Goal: Information Seeking & Learning: Stay updated

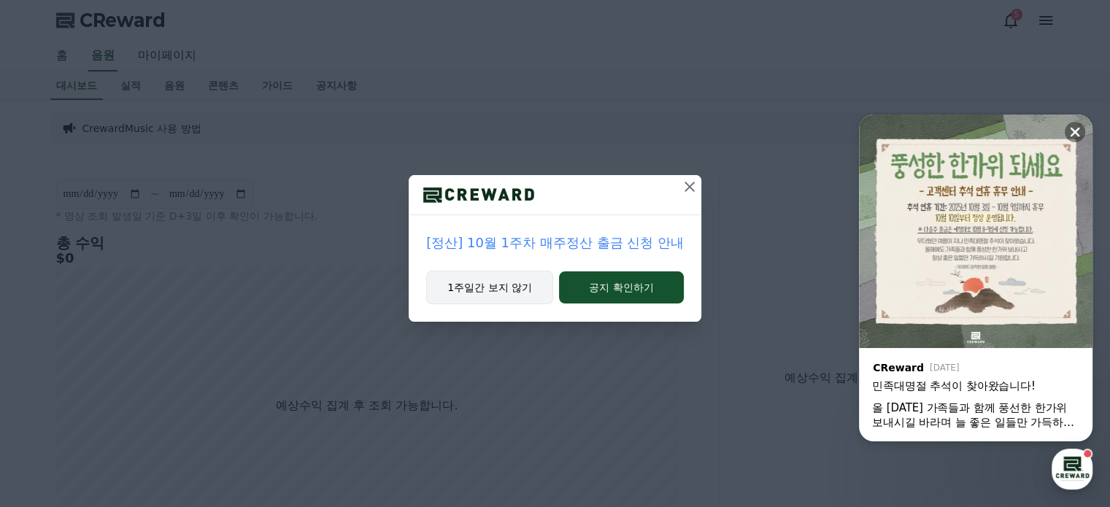
click at [522, 300] on button "1주일간 보지 않기" at bounding box center [489, 288] width 127 height 34
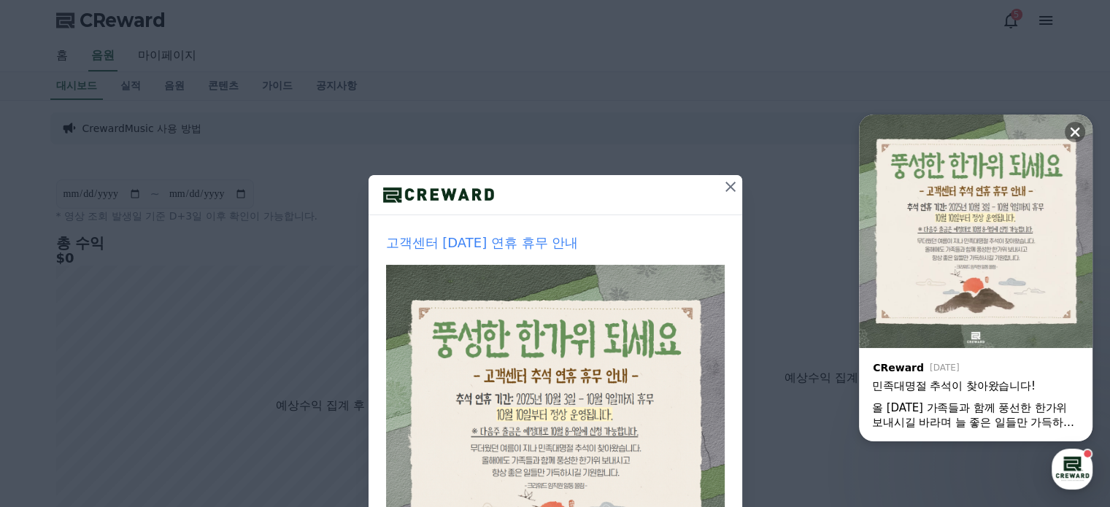
click at [722, 185] on icon at bounding box center [731, 187] width 18 height 18
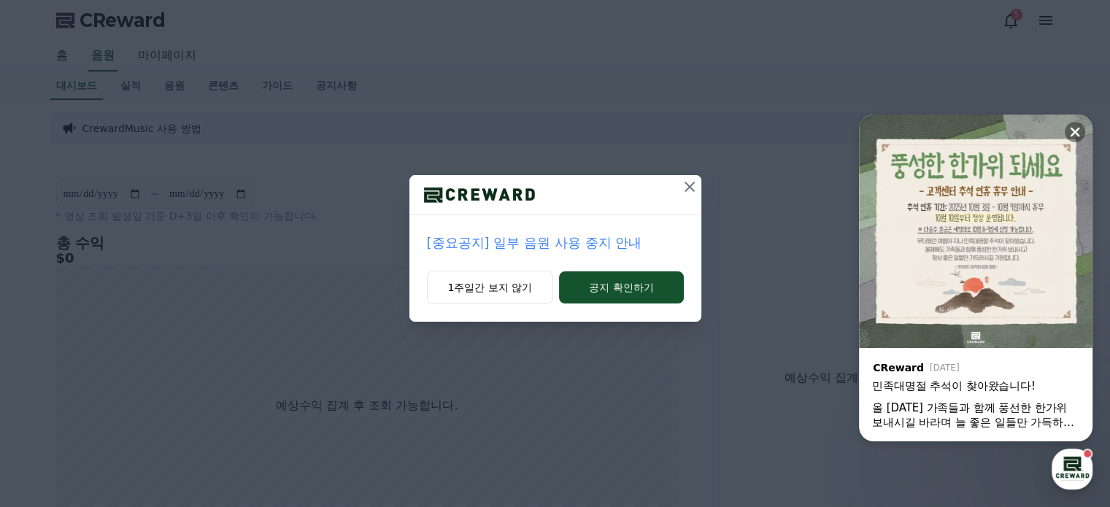
click at [552, 245] on p "[중요공지] 일부 음원 사용 중지 안내" at bounding box center [555, 243] width 257 height 20
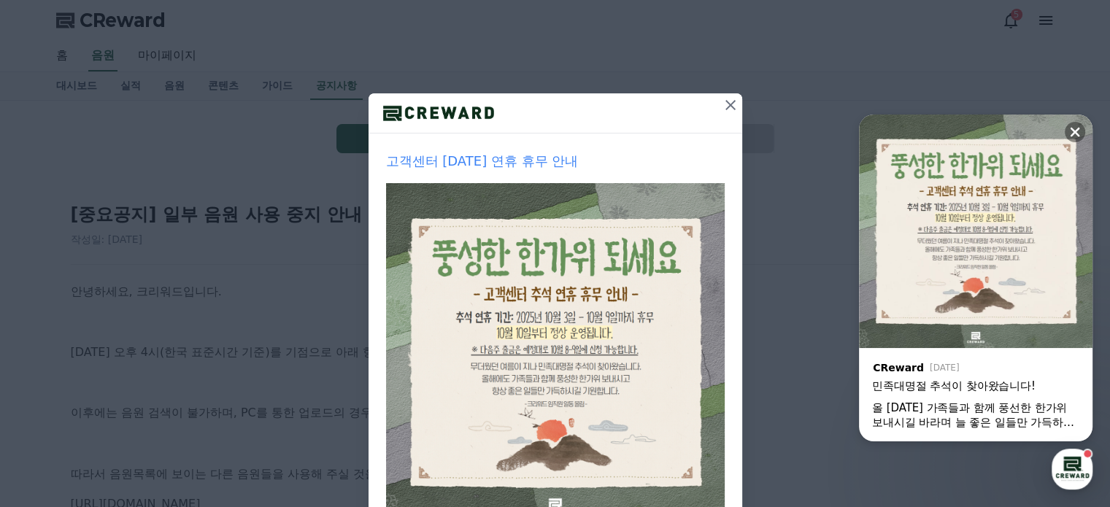
scroll to position [187, 0]
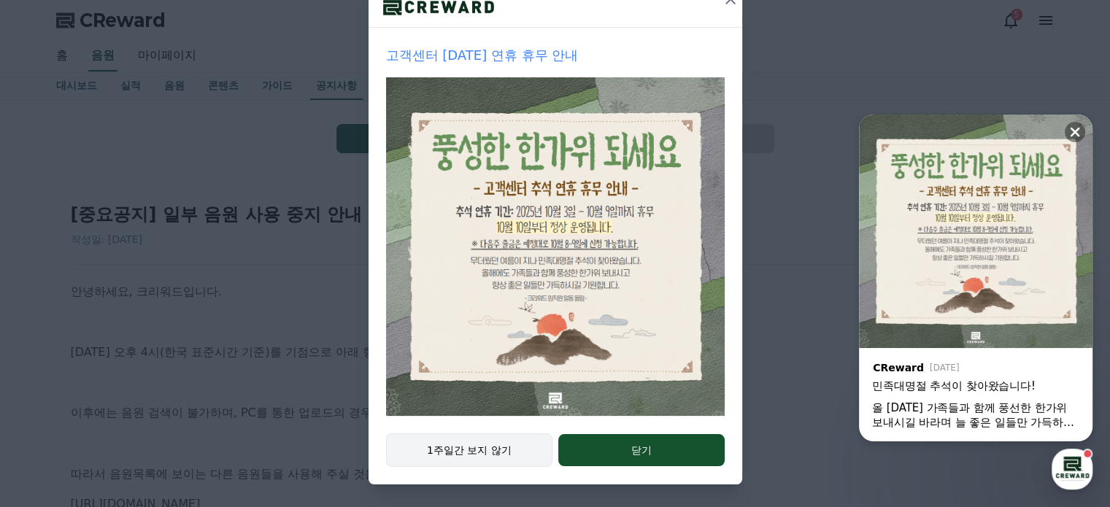
click at [494, 446] on button "1주일간 보지 않기" at bounding box center [469, 450] width 167 height 34
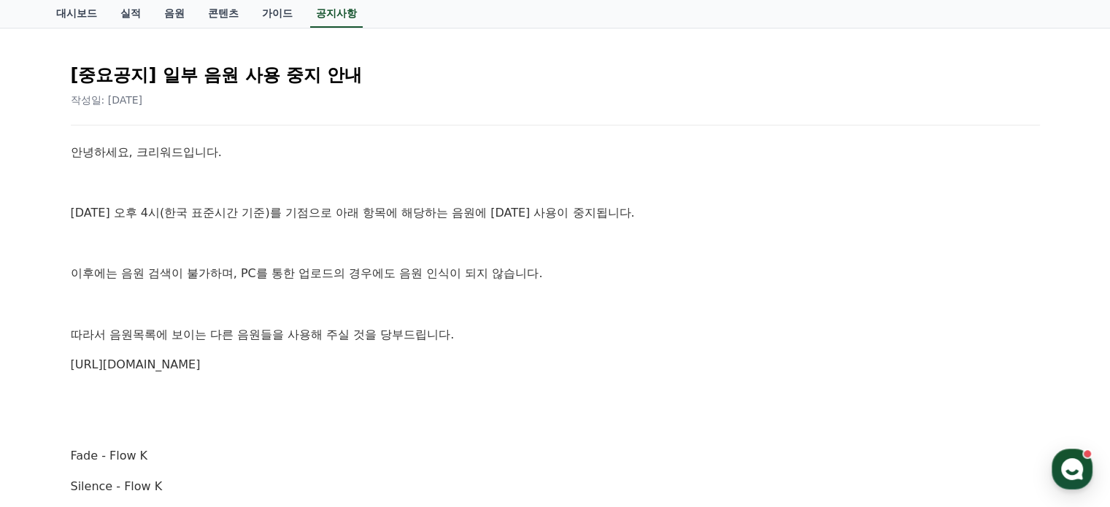
scroll to position [0, 0]
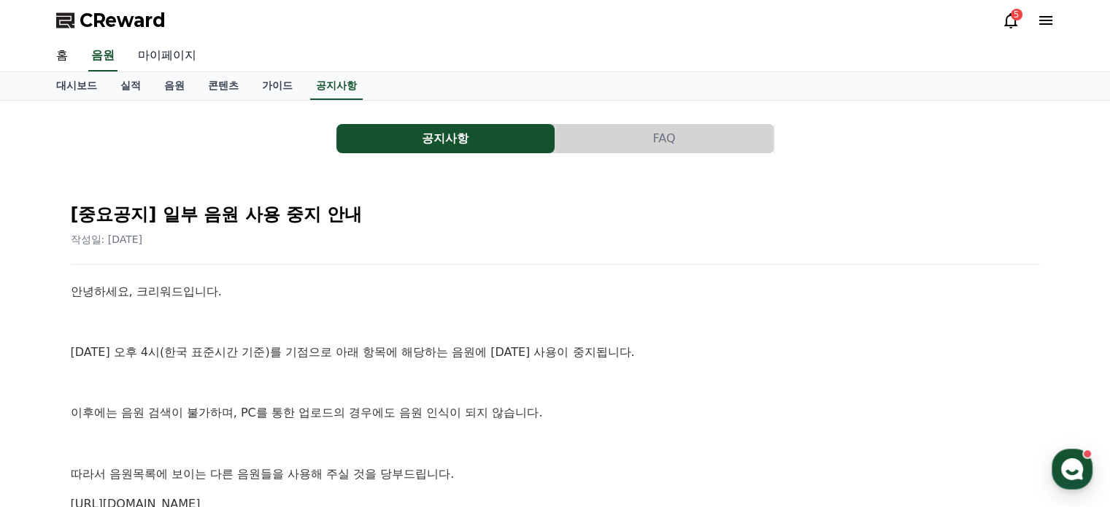
click at [169, 51] on link "마이페이지" at bounding box center [167, 56] width 82 height 31
select select "**********"
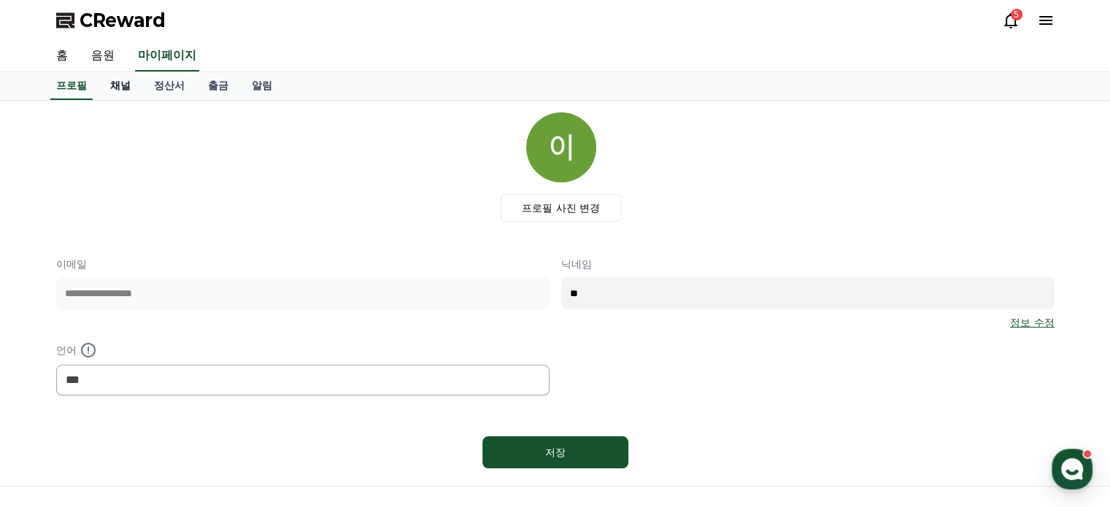
click at [118, 84] on link "채널" at bounding box center [120, 86] width 44 height 28
